Goal: Navigation & Orientation: Find specific page/section

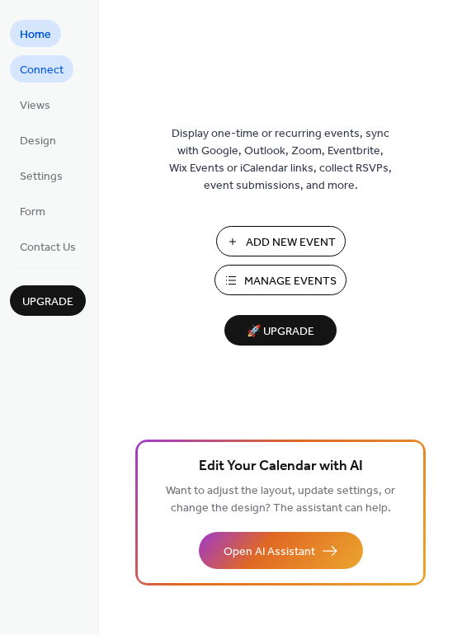
click at [63, 70] on span "Connect" at bounding box center [42, 70] width 44 height 17
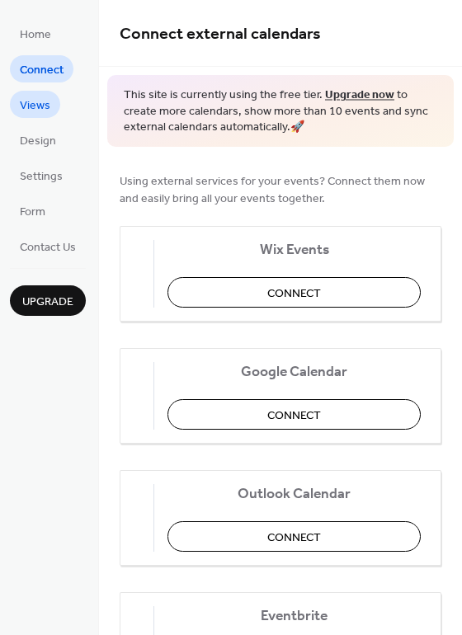
click at [31, 103] on span "Views" at bounding box center [35, 105] width 31 height 17
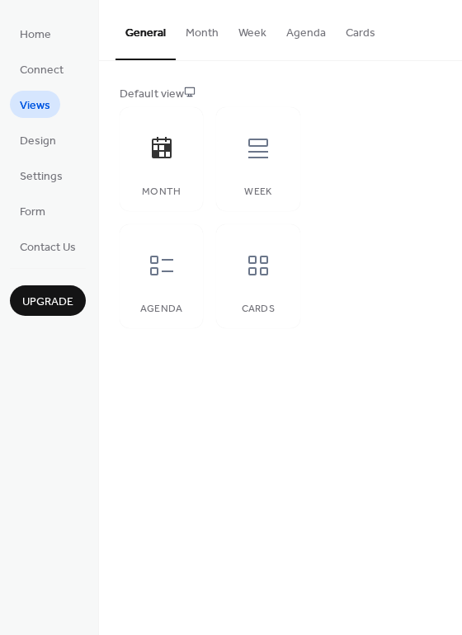
click at [27, 97] on span "Views" at bounding box center [35, 105] width 31 height 17
click at [30, 70] on span "Connect" at bounding box center [42, 70] width 44 height 17
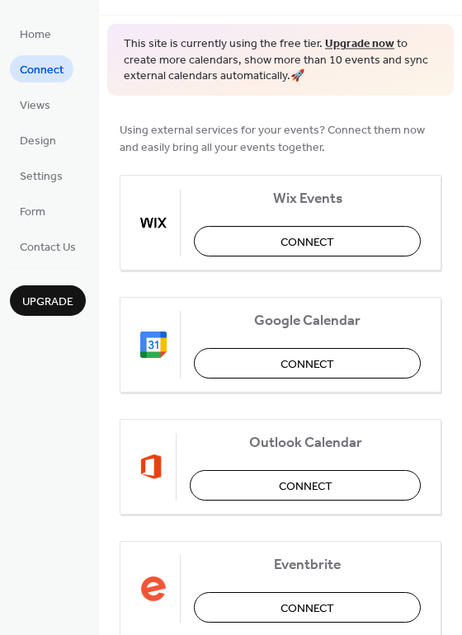
scroll to position [330, 0]
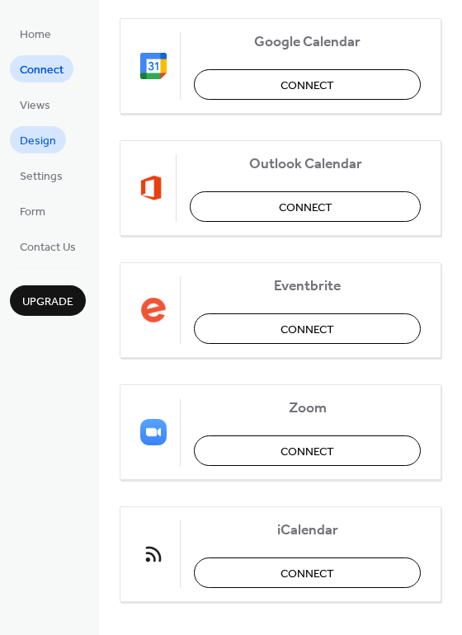
click at [33, 149] on link "Design" at bounding box center [38, 139] width 56 height 27
click at [37, 139] on span "Design" at bounding box center [38, 141] width 36 height 17
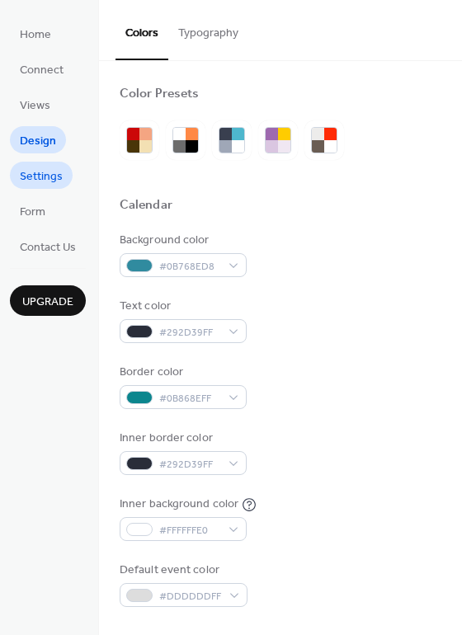
click at [47, 176] on span "Settings" at bounding box center [41, 176] width 43 height 17
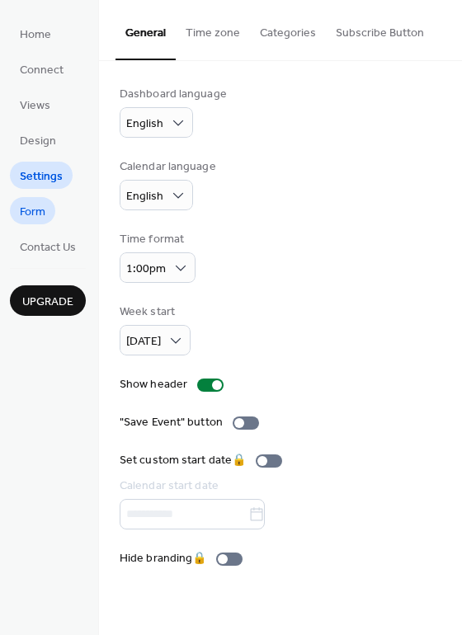
click at [35, 205] on span "Form" at bounding box center [33, 212] width 26 height 17
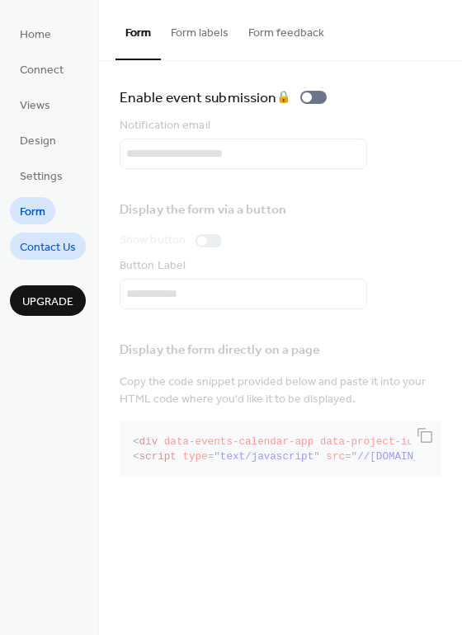
click at [44, 239] on span "Contact Us" at bounding box center [48, 247] width 56 height 17
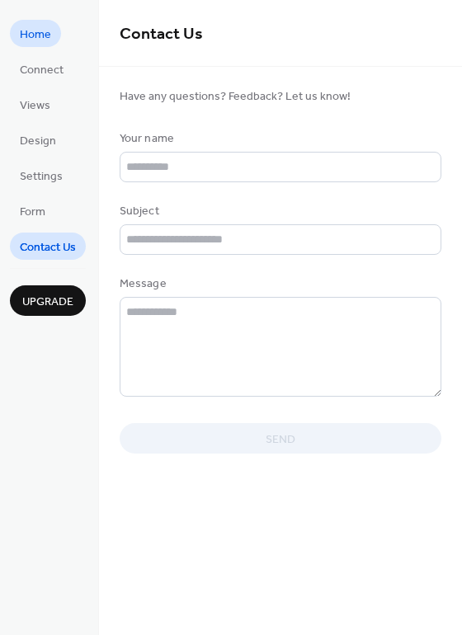
click at [35, 38] on span "Home" at bounding box center [35, 34] width 31 height 17
